Goal: Task Accomplishment & Management: Complete application form

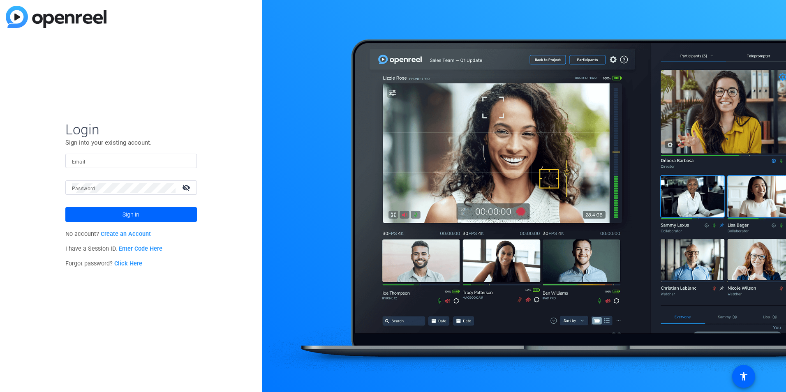
click at [140, 233] on link "Create an Account" at bounding box center [126, 233] width 50 height 7
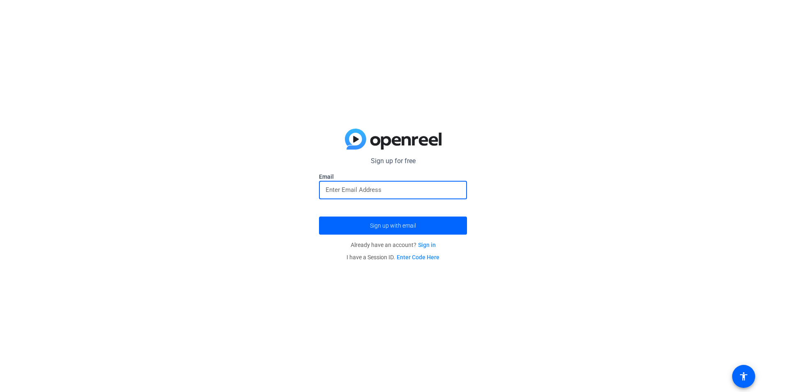
click at [336, 188] on input "email" at bounding box center [392, 190] width 135 height 10
type input "bernadette.ison@thermofisher.com"
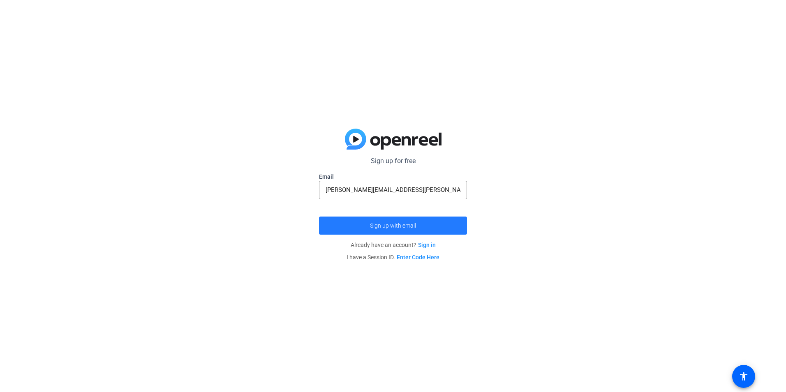
click at [362, 224] on span "submit" at bounding box center [393, 226] width 148 height 20
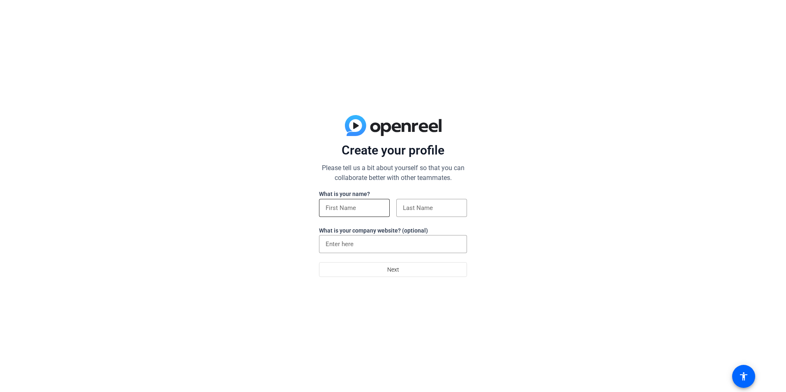
click at [331, 199] on div at bounding box center [354, 208] width 58 height 18
type input "b"
type input "[PERSON_NAME]"
click at [433, 210] on input at bounding box center [432, 208] width 58 height 10
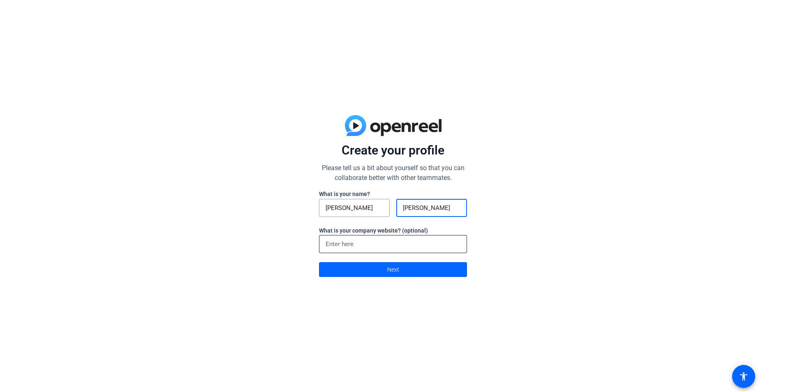
type input "[PERSON_NAME]"
click at [330, 245] on input at bounding box center [392, 244] width 135 height 10
click at [353, 268] on span at bounding box center [392, 270] width 147 height 20
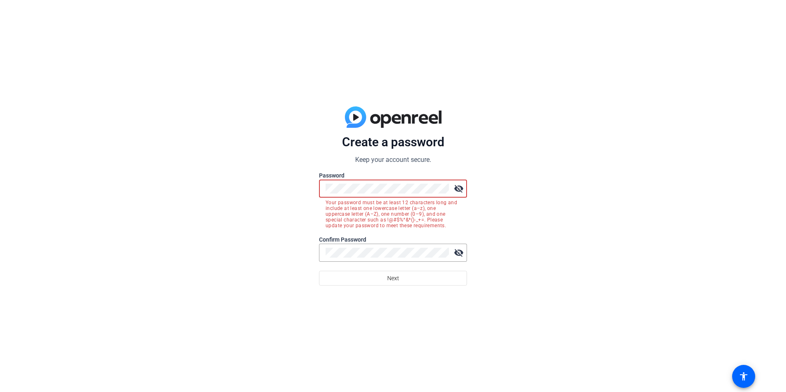
click at [295, 187] on div "Create a password Keep your account secure. Password visibility_off Your passwo…" at bounding box center [393, 196] width 786 height 392
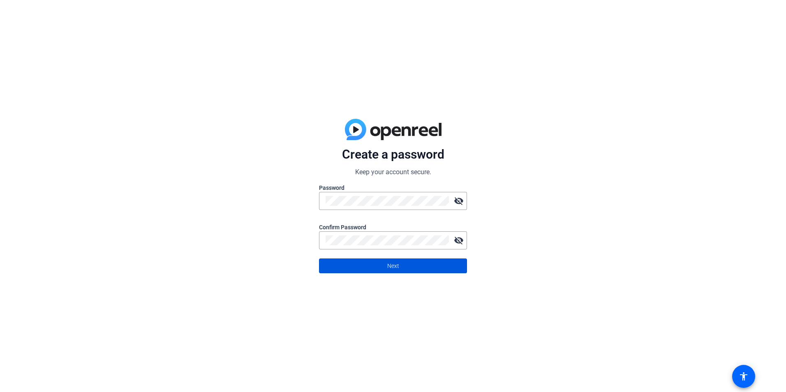
click at [354, 267] on span at bounding box center [392, 266] width 147 height 20
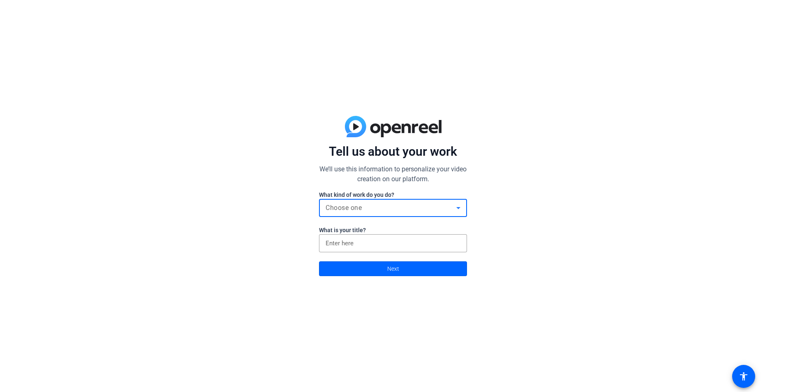
click at [352, 209] on span "Choose one" at bounding box center [343, 208] width 36 height 8
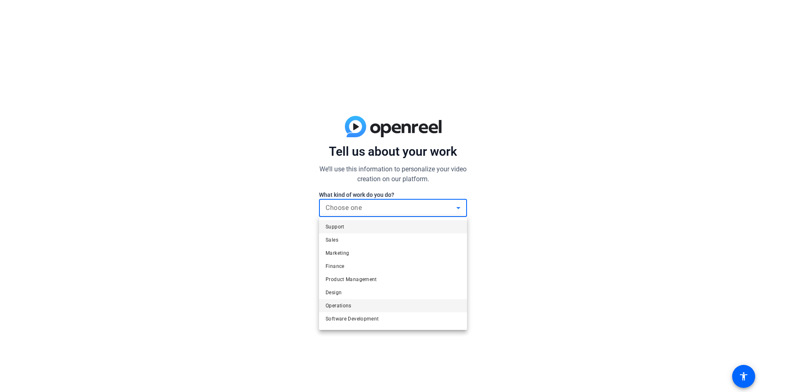
click at [338, 305] on span "Operations" at bounding box center [338, 306] width 26 height 10
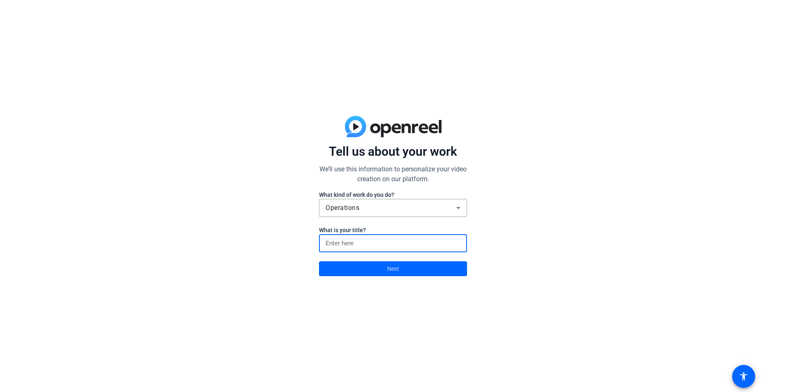
click at [348, 241] on input at bounding box center [392, 243] width 135 height 10
type input "Product Lead"
click at [352, 265] on span at bounding box center [392, 269] width 147 height 20
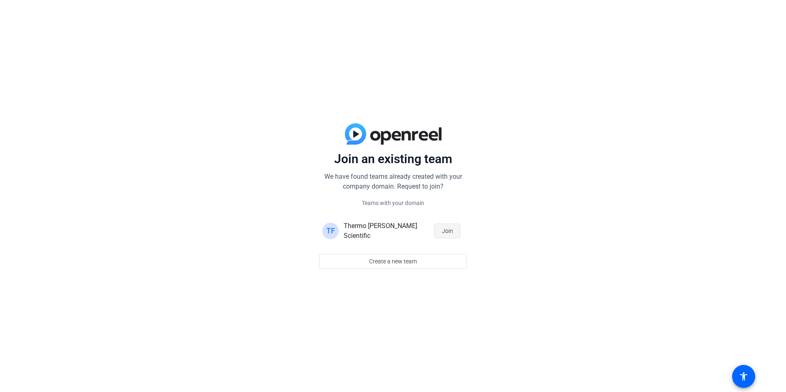
click at [450, 231] on span "Join" at bounding box center [447, 231] width 11 height 16
